Goal: Information Seeking & Learning: Learn about a topic

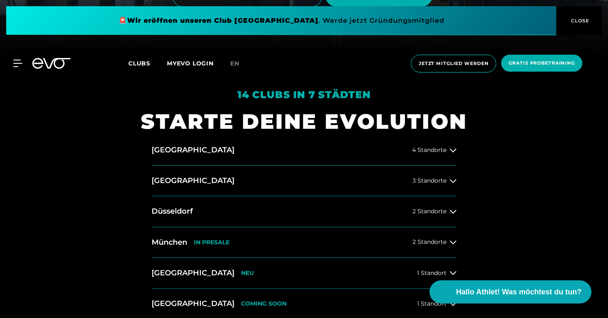
scroll to position [260, 0]
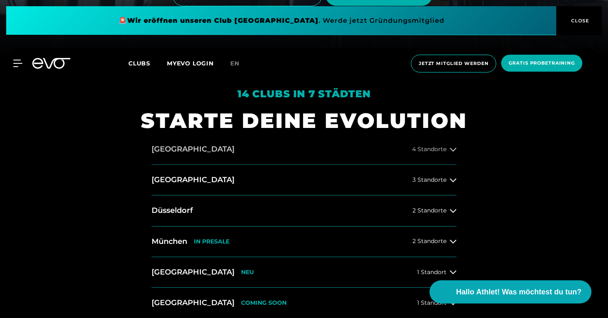
click at [439, 144] on button "Hamburg 4 Standorte" at bounding box center [304, 149] width 305 height 31
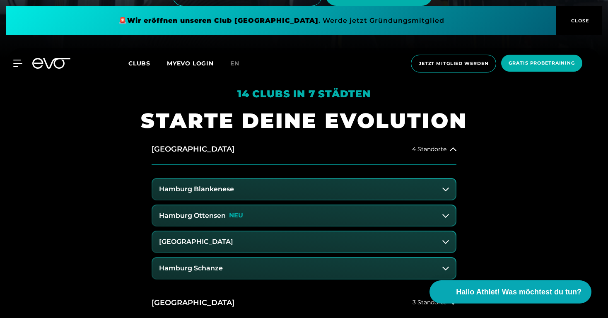
click at [310, 270] on button "Hamburg Schanze" at bounding box center [303, 268] width 303 height 21
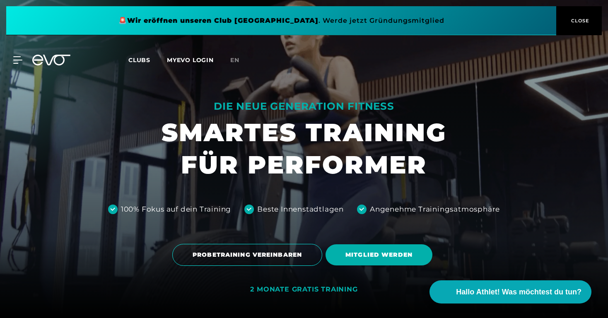
scroll to position [0, 0]
click at [17, 58] on icon at bounding box center [19, 59] width 12 height 7
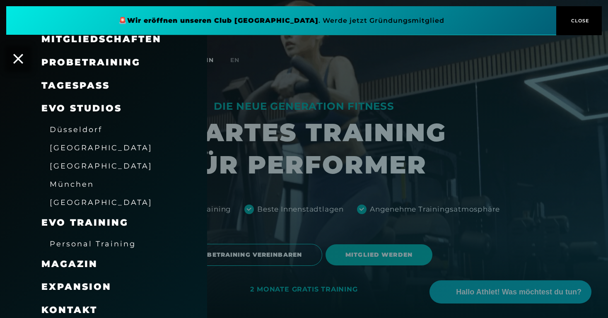
scroll to position [64, 0]
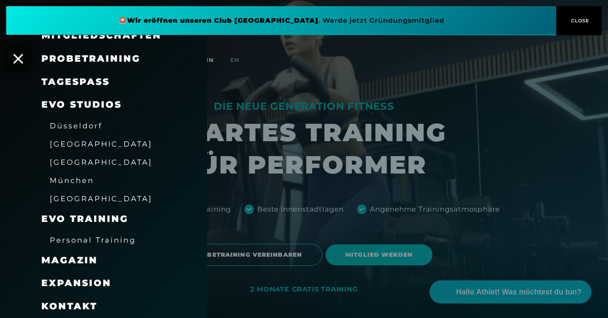
click at [84, 217] on span "EVO Training" at bounding box center [84, 218] width 87 height 11
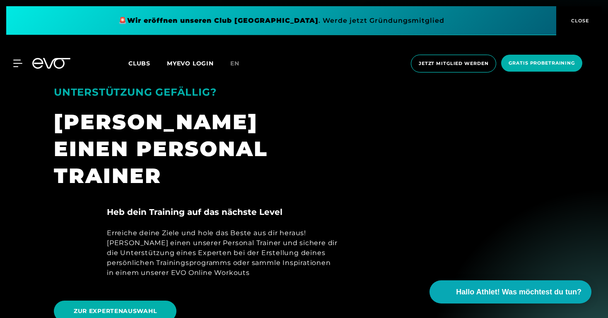
scroll to position [304, 0]
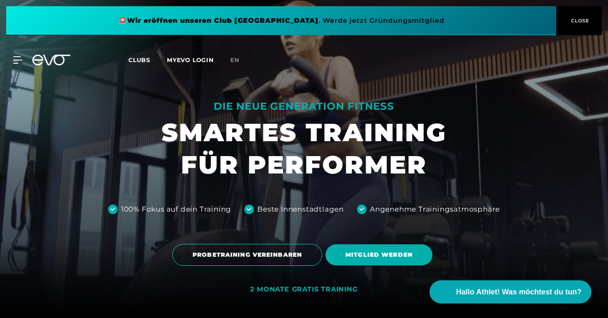
click at [139, 66] on div "MyEVO Login Über EVO Mitgliedschaften Probetraining TAGESPASS EVO Studios [GEOG…" at bounding box center [304, 60] width 604 height 24
click at [137, 61] on span "Clubs" at bounding box center [139, 59] width 22 height 7
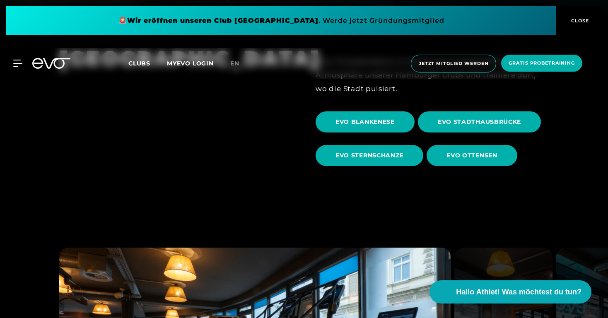
scroll to position [289, 0]
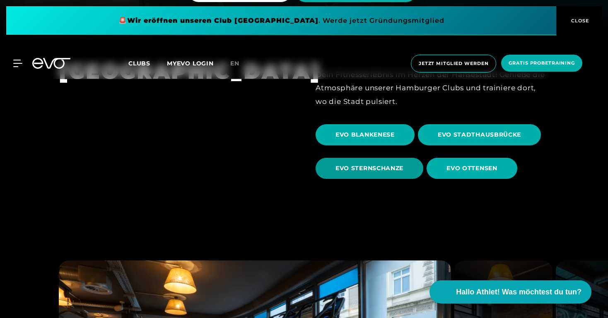
click at [367, 170] on span "EVO STERNSCHANZE" at bounding box center [369, 168] width 68 height 9
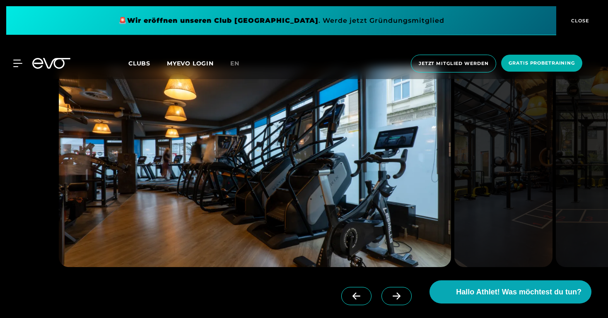
scroll to position [735, 0]
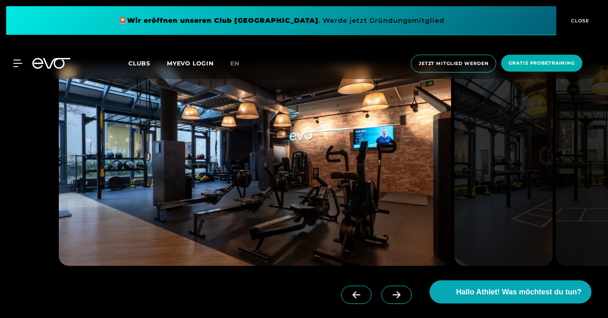
click at [400, 294] on icon at bounding box center [397, 294] width 8 height 7
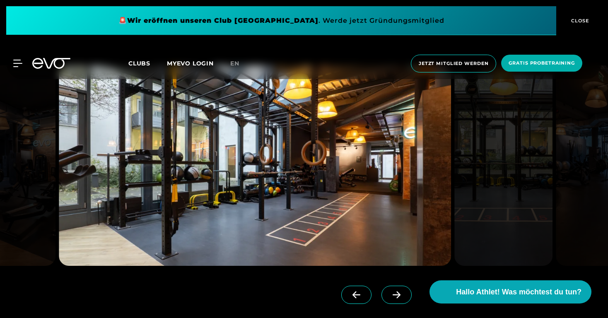
click at [400, 294] on icon at bounding box center [397, 294] width 8 height 7
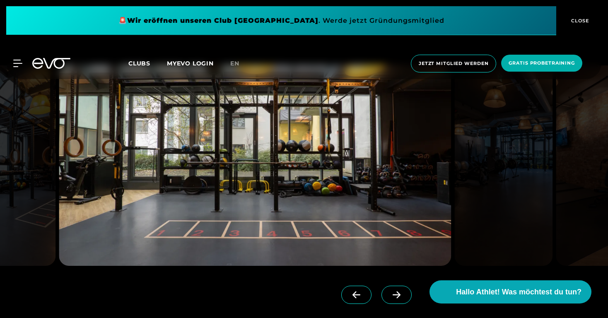
click at [400, 294] on icon at bounding box center [397, 294] width 8 height 7
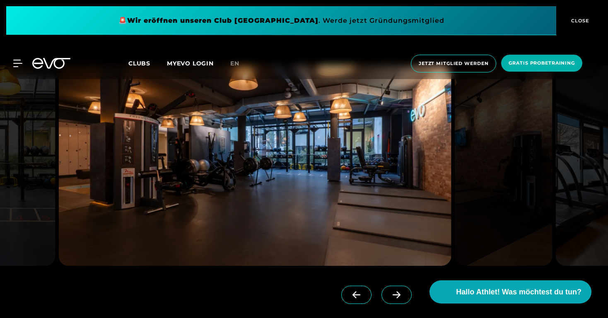
click at [400, 294] on icon at bounding box center [397, 294] width 8 height 7
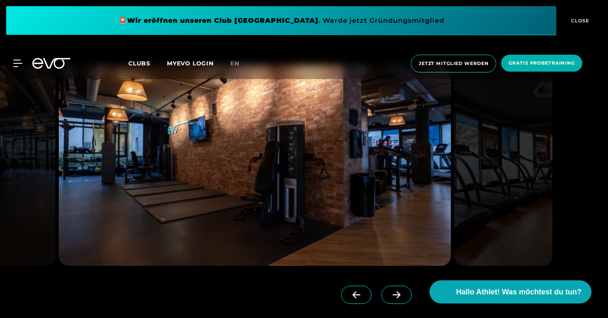
click at [400, 294] on icon at bounding box center [397, 294] width 8 height 7
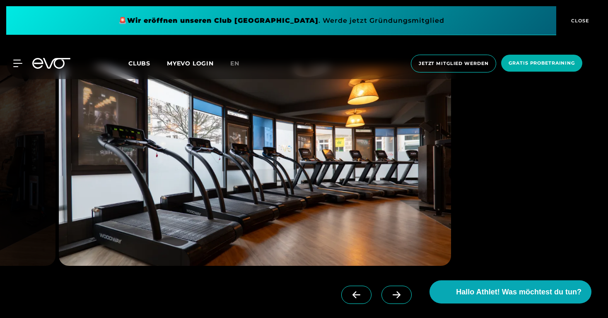
click at [400, 294] on icon at bounding box center [397, 294] width 8 height 7
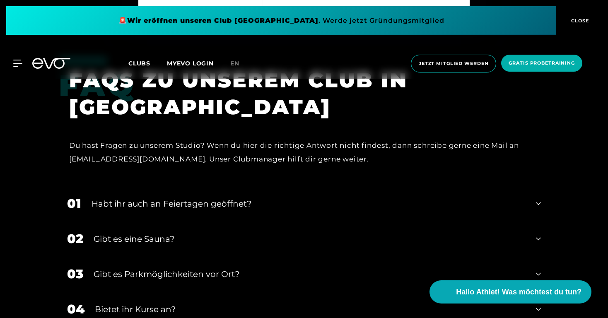
scroll to position [2659, 0]
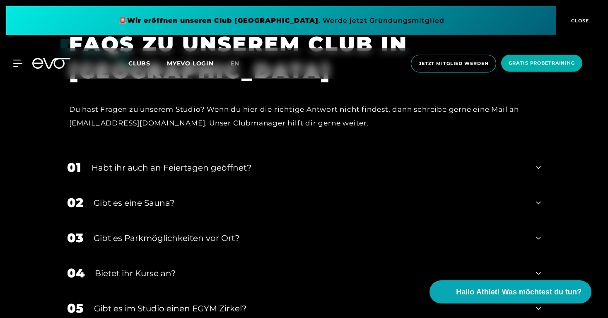
click at [234, 197] on div "Gibt es eine Sauna?" at bounding box center [310, 203] width 432 height 12
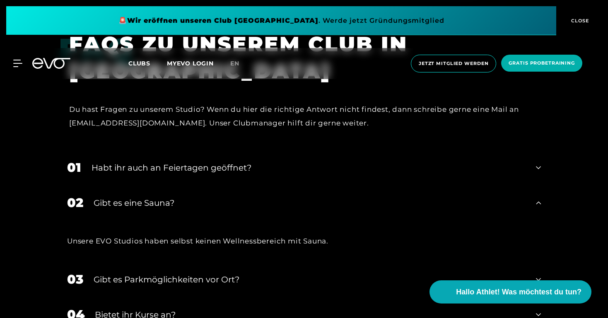
click at [234, 197] on div "Gibt es eine Sauna?" at bounding box center [310, 203] width 432 height 12
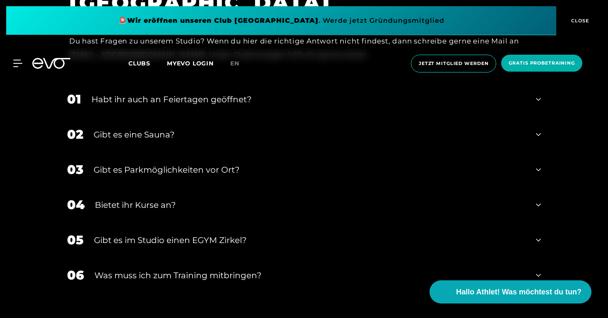
scroll to position [2727, 0]
click at [205, 198] on div "Bietet ihr Kurse an?" at bounding box center [310, 204] width 431 height 12
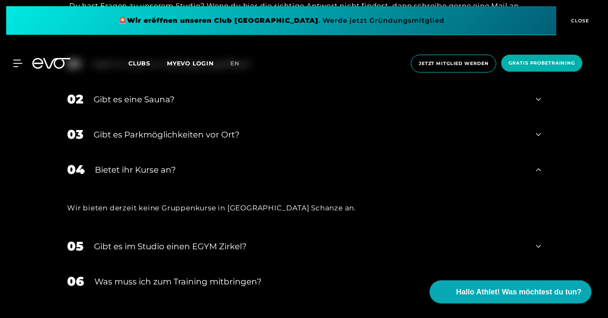
scroll to position [2764, 0]
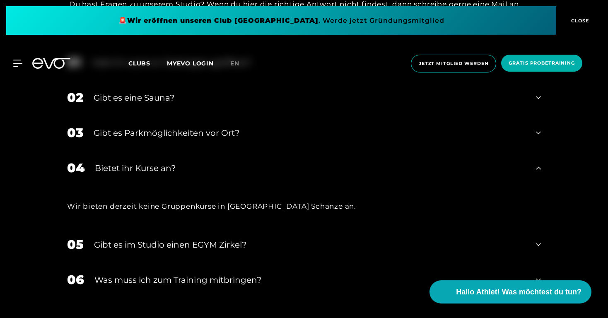
click at [217, 274] on div "Was muss ich zum Training mitbringen?" at bounding box center [309, 280] width 431 height 12
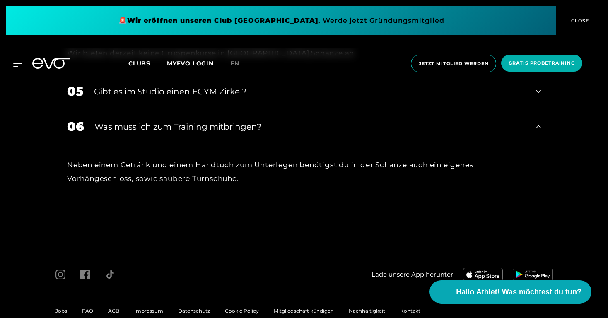
scroll to position [2916, 0]
